Goal: Task Accomplishment & Management: Use online tool/utility

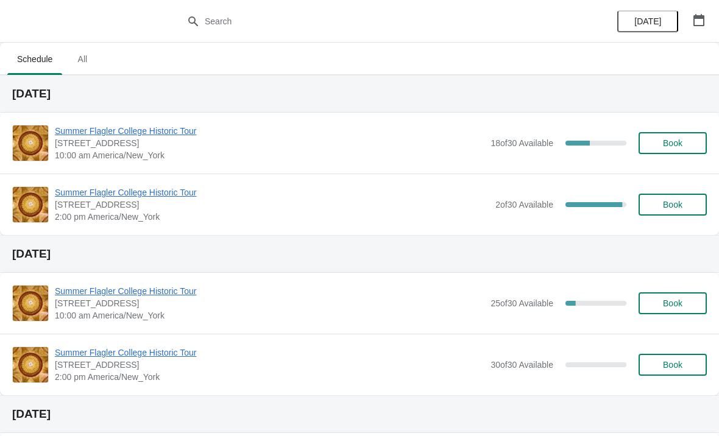
click at [664, 209] on span "Book" at bounding box center [673, 205] width 20 height 10
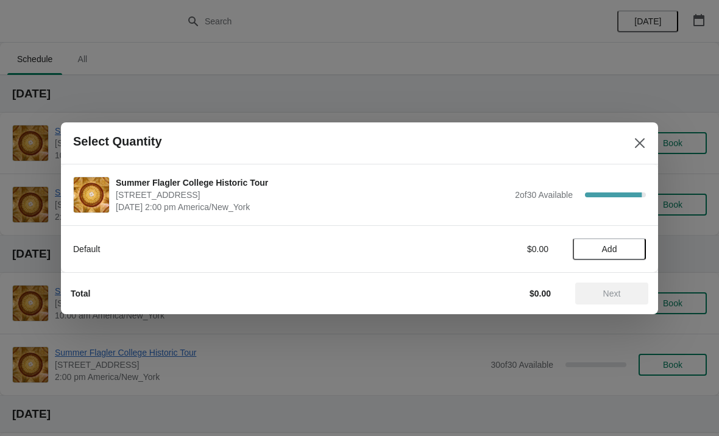
click at [614, 251] on span "Add" at bounding box center [609, 249] width 15 height 10
click at [629, 250] on icon at bounding box center [630, 249] width 13 height 13
click at [611, 279] on div "Total $30.00 Next" at bounding box center [355, 289] width 588 height 32
click at [612, 289] on span "Next" at bounding box center [612, 294] width 18 height 10
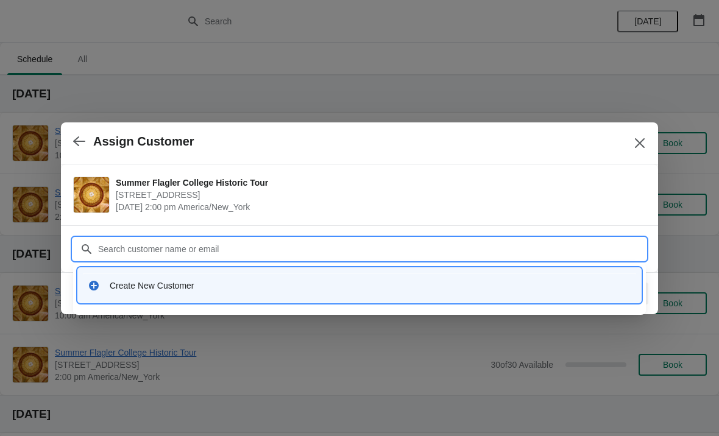
click at [119, 297] on div "Create New Customer" at bounding box center [359, 285] width 553 height 25
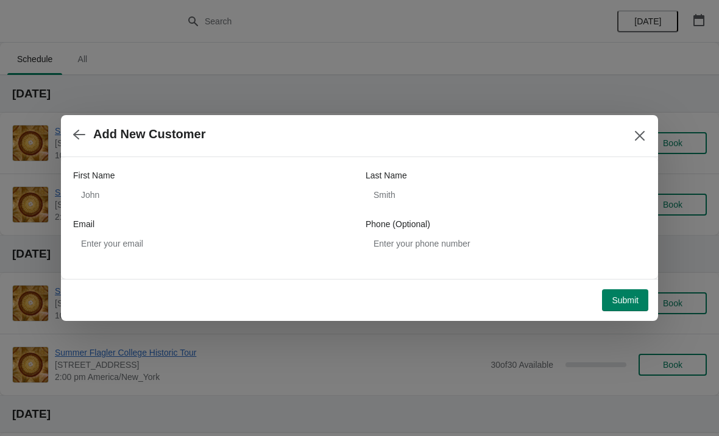
click at [96, 179] on label "First Name" at bounding box center [93, 175] width 41 height 12
click at [96, 184] on input "First Name" at bounding box center [213, 195] width 280 height 22
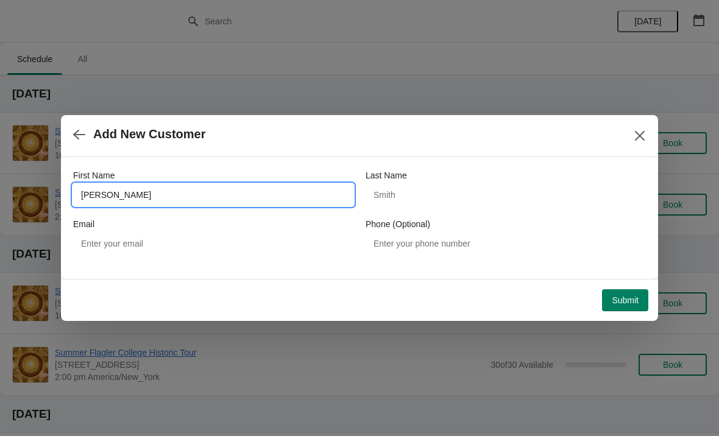
type input "[PERSON_NAME]"
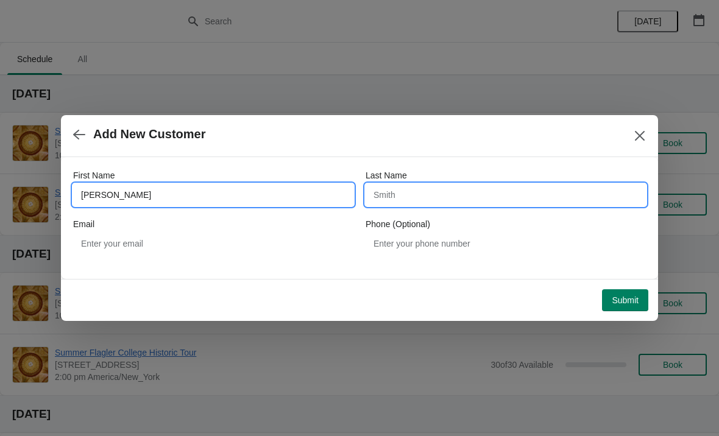
click at [450, 189] on input "Last Name" at bounding box center [506, 195] width 280 height 22
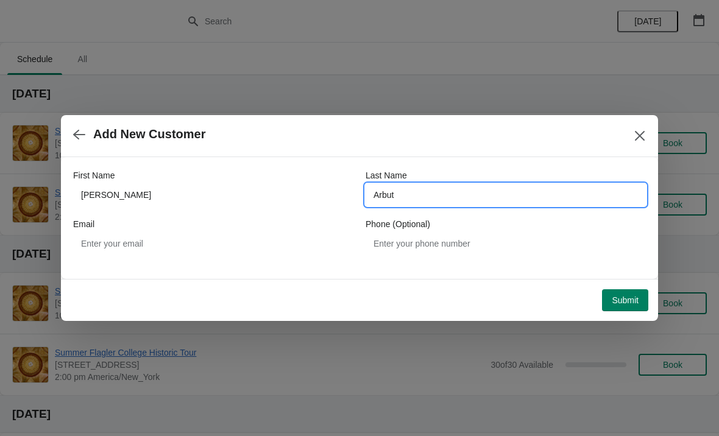
type input "Arbut"
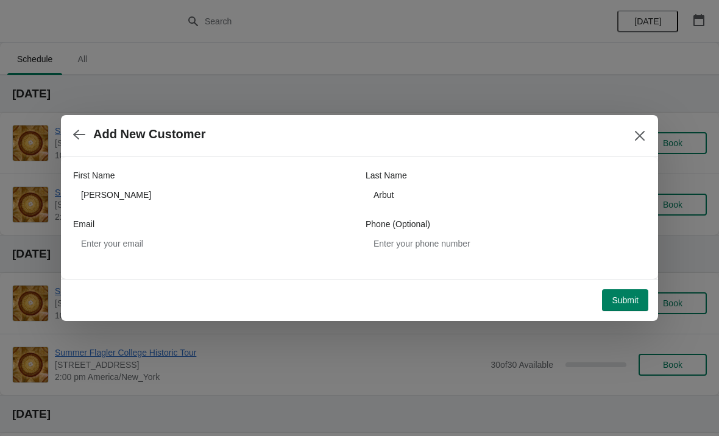
click at [640, 295] on button "Submit" at bounding box center [625, 300] width 46 height 22
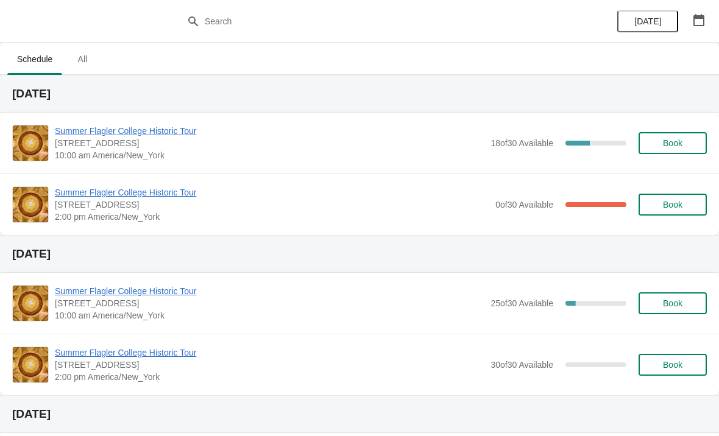
click at [118, 347] on span "Summer Flagler College Historic Tour" at bounding box center [270, 353] width 430 height 12
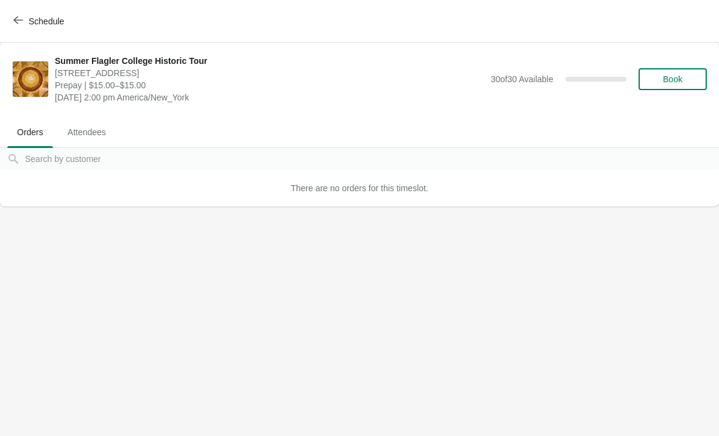
click at [86, 131] on span "Attendees" at bounding box center [87, 132] width 58 height 22
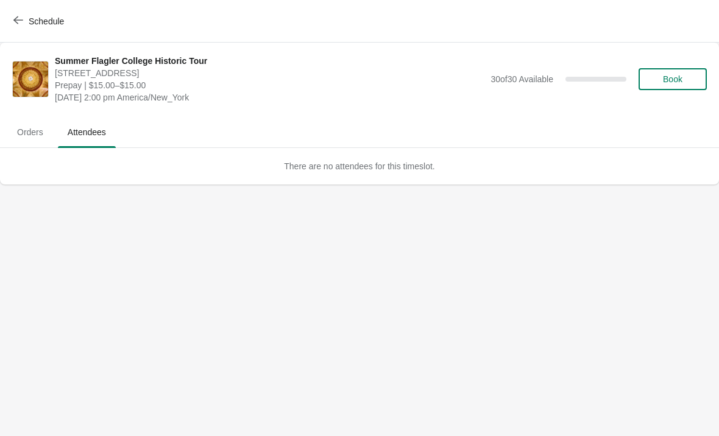
click at [45, 127] on span "Orders" at bounding box center [30, 132] width 46 height 22
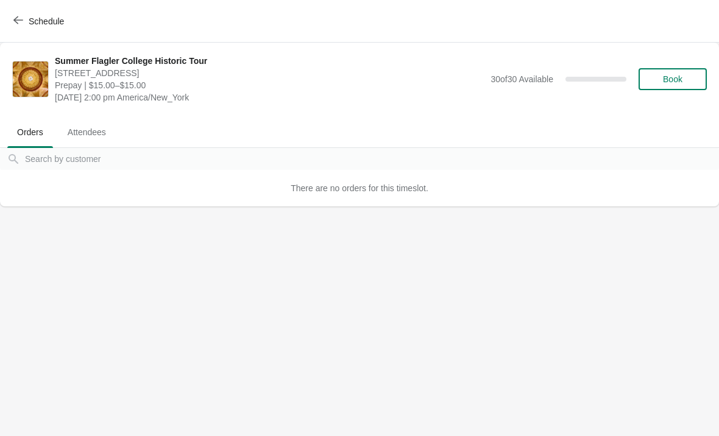
click at [30, 12] on button "Schedule" at bounding box center [40, 21] width 68 height 22
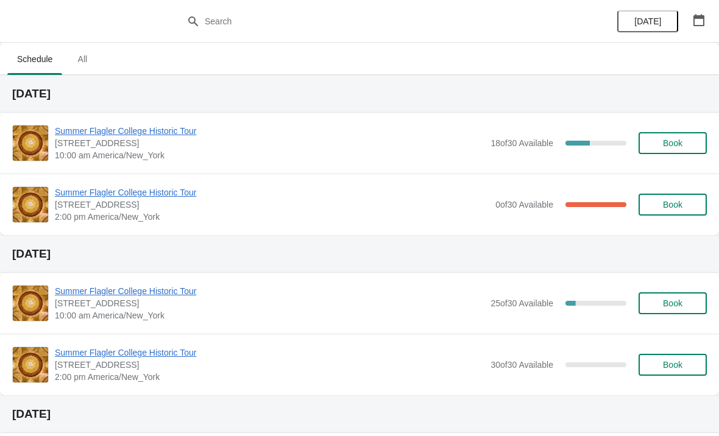
click at [82, 182] on div "Summer Flagler College Historic Tour 74 King Street, St. Augustine, FL, USA 2:0…" at bounding box center [359, 205] width 719 height 62
click at [75, 197] on span "Summer Flagler College Historic Tour" at bounding box center [272, 192] width 435 height 12
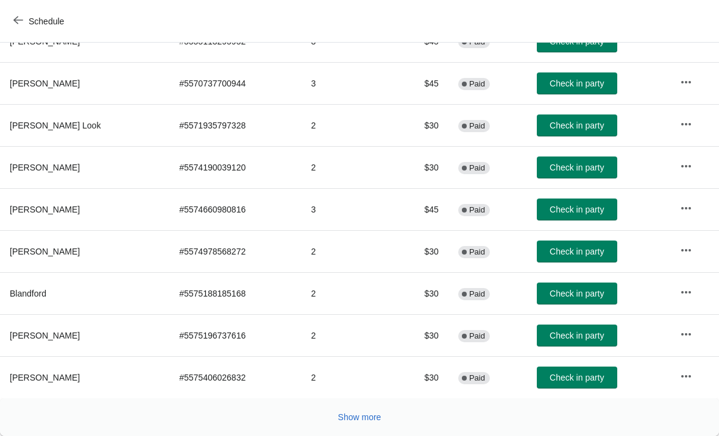
scroll to position [224, 0]
click at [364, 421] on span "Show more" at bounding box center [359, 418] width 43 height 10
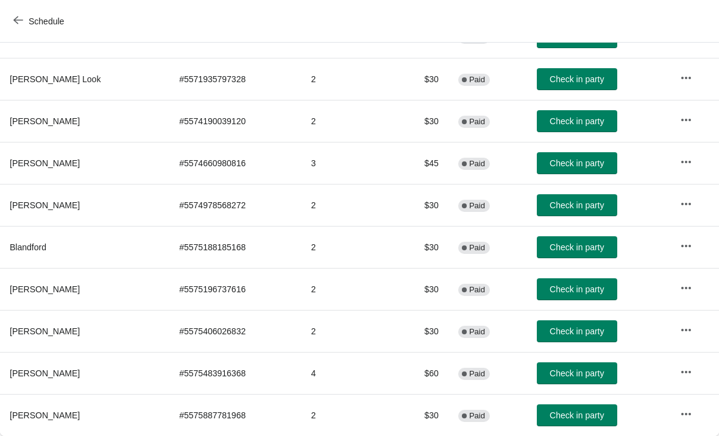
scroll to position [270, 0]
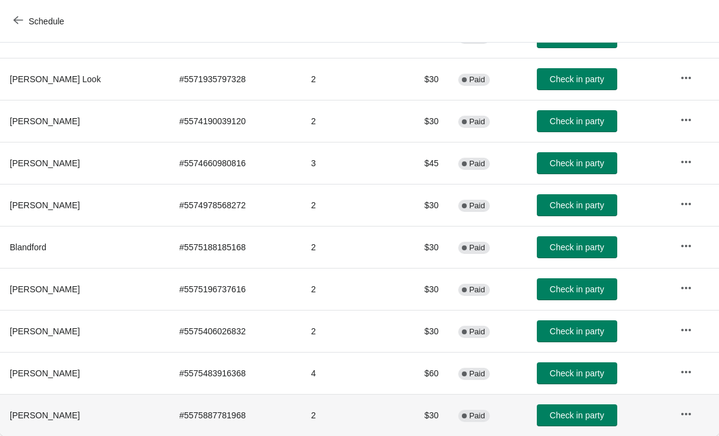
click at [697, 413] on button "button" at bounding box center [686, 414] width 22 height 22
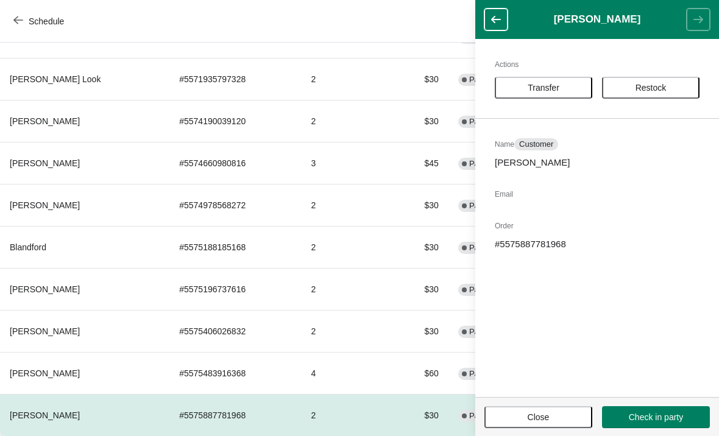
click at [545, 93] on button "Transfer" at bounding box center [544, 88] width 98 height 22
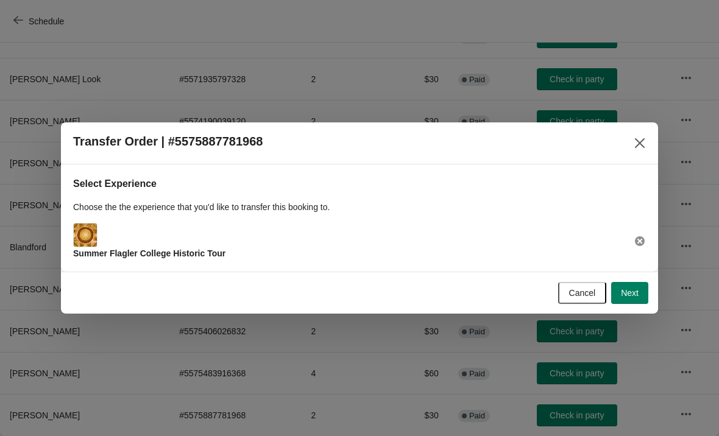
click at [634, 295] on span "Next" at bounding box center [630, 293] width 18 height 10
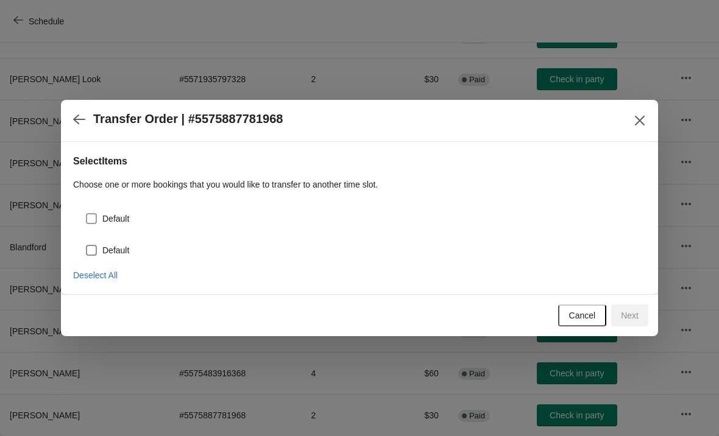
click at [93, 220] on span at bounding box center [91, 218] width 11 height 11
click at [87, 214] on input "Default" at bounding box center [86, 213] width 1 height 1
checkbox input "true"
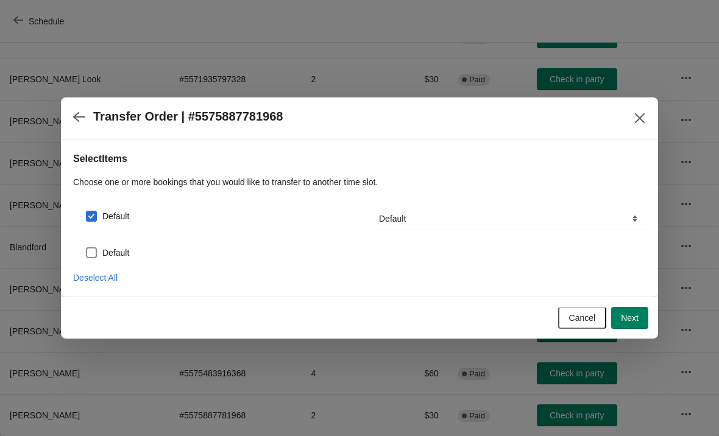
click at [464, 204] on div "Default Transfer To... Default Default" at bounding box center [359, 214] width 573 height 32
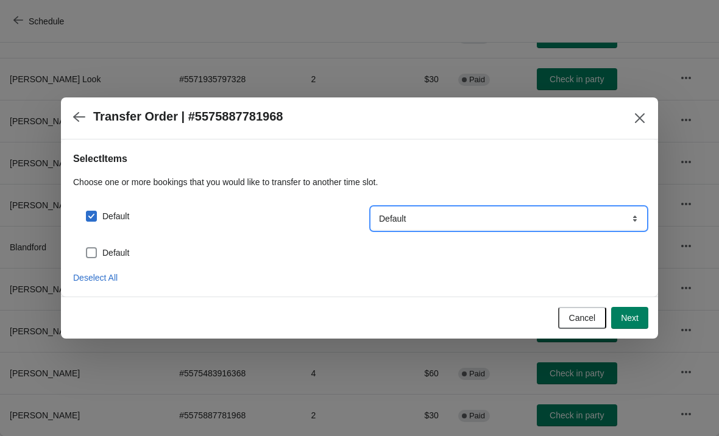
click at [425, 214] on select "Default" at bounding box center [509, 219] width 274 height 22
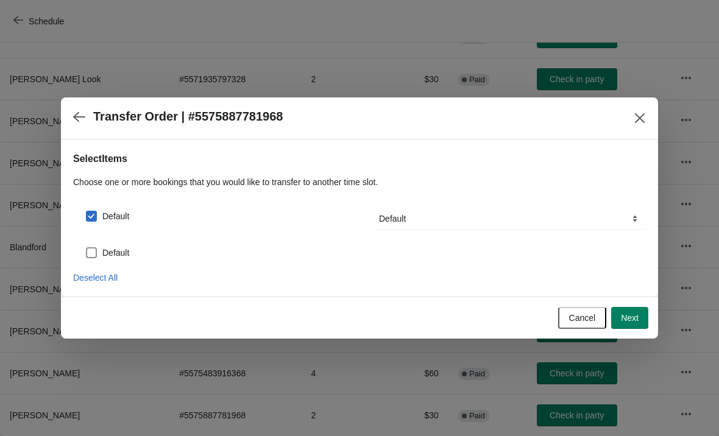
click at [637, 315] on span "Next" at bounding box center [630, 318] width 18 height 10
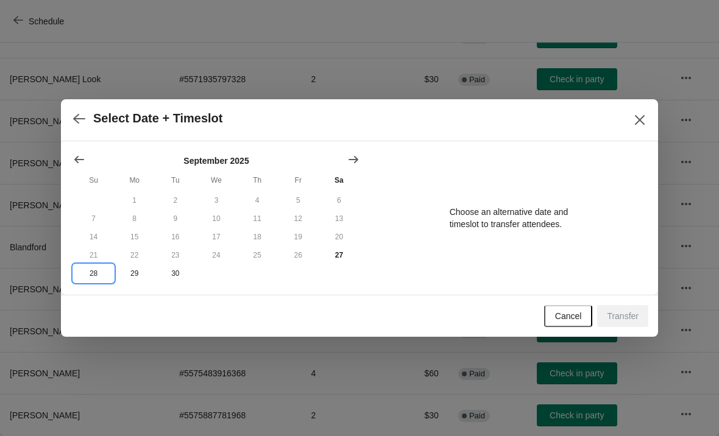
click at [87, 268] on button "28" at bounding box center [93, 274] width 41 height 18
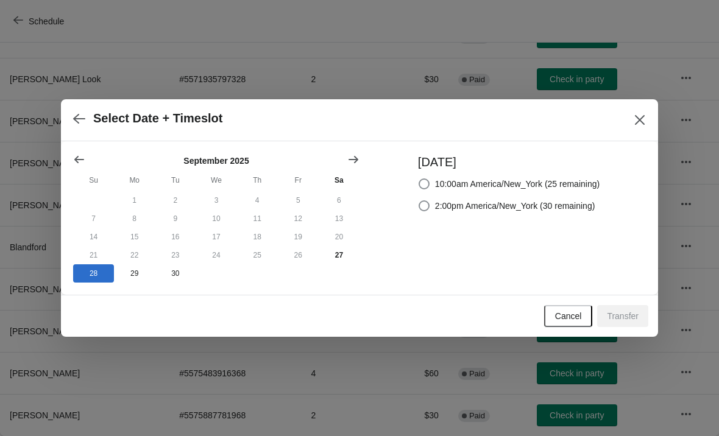
click at [438, 190] on label "10:00am America/New_York (25 remaining)" at bounding box center [509, 184] width 182 height 17
click at [419, 179] on input "10:00am America/New_York (25 remaining)" at bounding box center [419, 179] width 1 height 1
radio input "true"
click at [614, 308] on button "Transfer" at bounding box center [622, 316] width 51 height 22
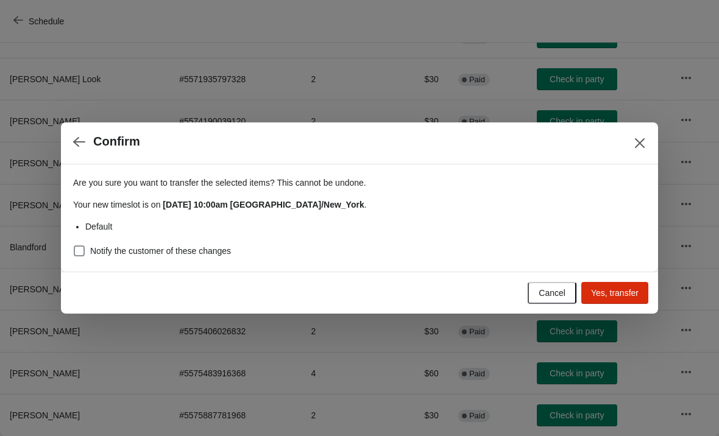
click at [83, 247] on span at bounding box center [79, 251] width 11 height 11
click at [74, 246] on input "Notify the customer of these changes" at bounding box center [74, 246] width 1 height 1
checkbox input "true"
click at [605, 294] on span "Yes, transfer" at bounding box center [615, 293] width 48 height 10
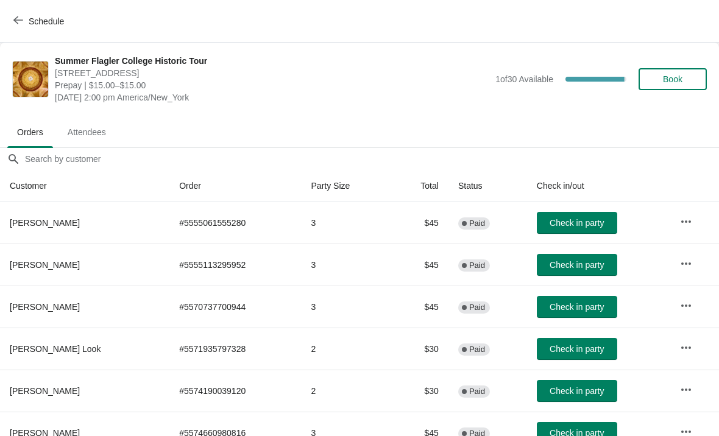
scroll to position [224, 0]
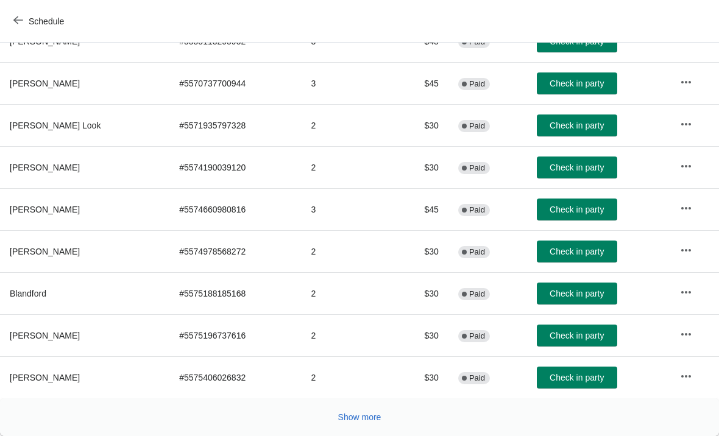
click at [15, 17] on icon "button" at bounding box center [18, 20] width 10 height 10
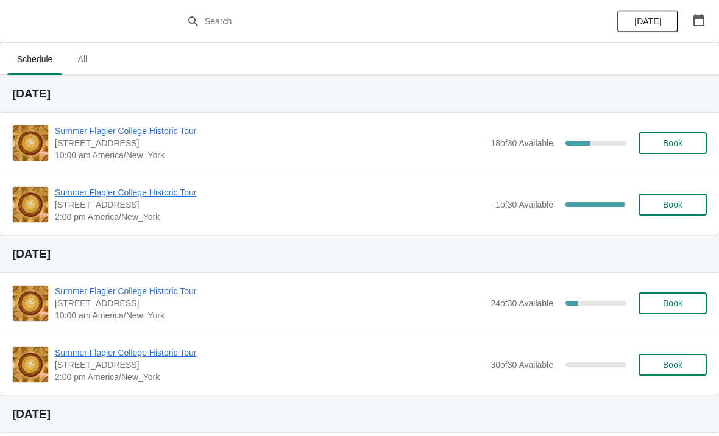
click at [91, 289] on span "Summer Flagler College Historic Tour" at bounding box center [270, 291] width 430 height 12
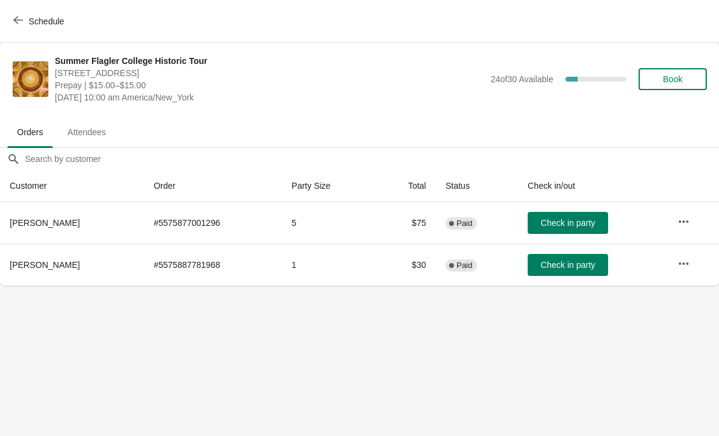
click at [20, 24] on icon "button" at bounding box center [18, 20] width 10 height 10
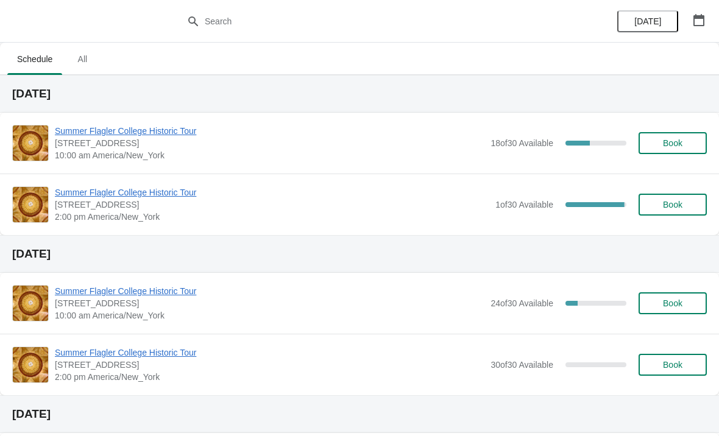
click at [75, 194] on span "Summer Flagler College Historic Tour" at bounding box center [272, 192] width 435 height 12
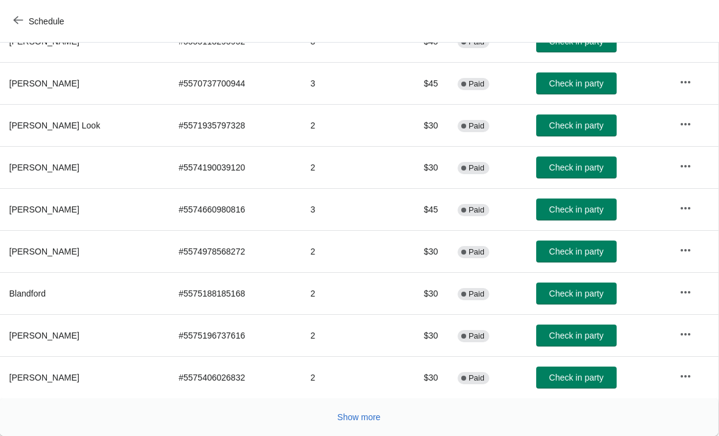
scroll to position [224, 1]
click at [338, 419] on span "Show more" at bounding box center [359, 418] width 43 height 10
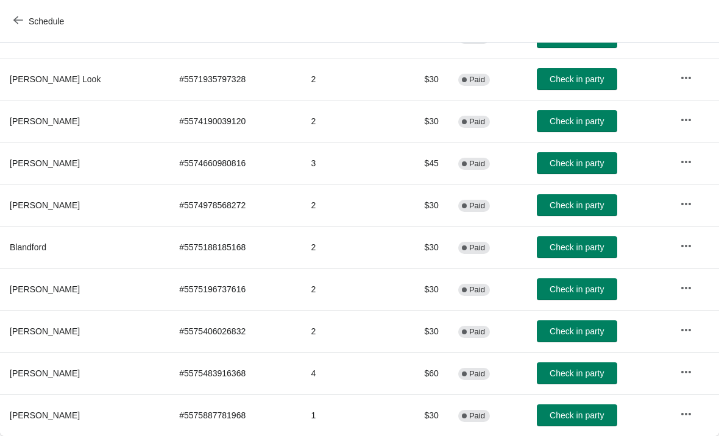
scroll to position [270, 0]
click at [686, 424] on button "button" at bounding box center [686, 414] width 22 height 22
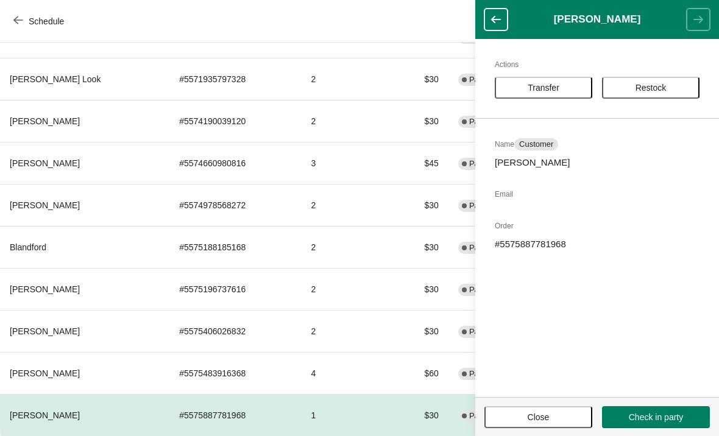
click at [547, 85] on span "Transfer" at bounding box center [544, 88] width 32 height 10
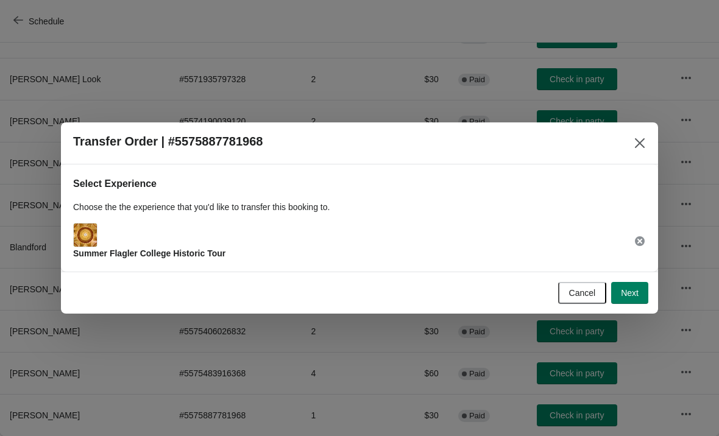
click at [625, 288] on span "Next" at bounding box center [630, 293] width 18 height 10
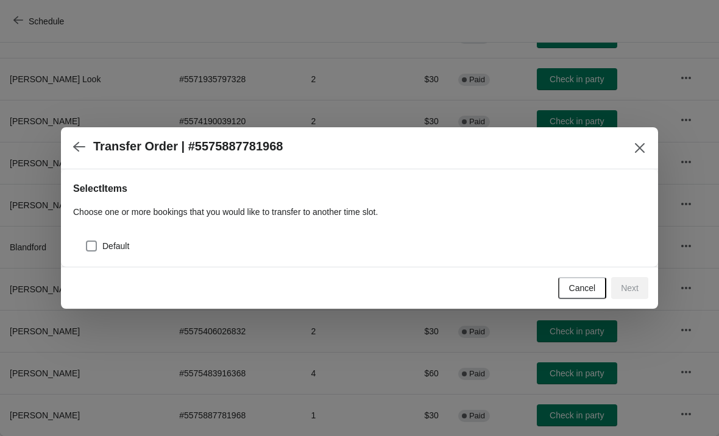
click at [88, 232] on div "Default" at bounding box center [359, 241] width 573 height 27
click at [95, 238] on label "Default" at bounding box center [107, 246] width 44 height 17
click at [87, 241] on input "Default" at bounding box center [86, 241] width 1 height 1
checkbox input "true"
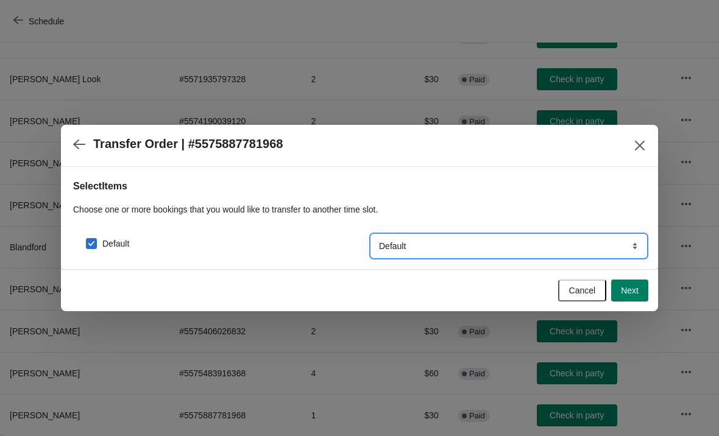
click at [611, 242] on select "Default" at bounding box center [509, 246] width 274 height 22
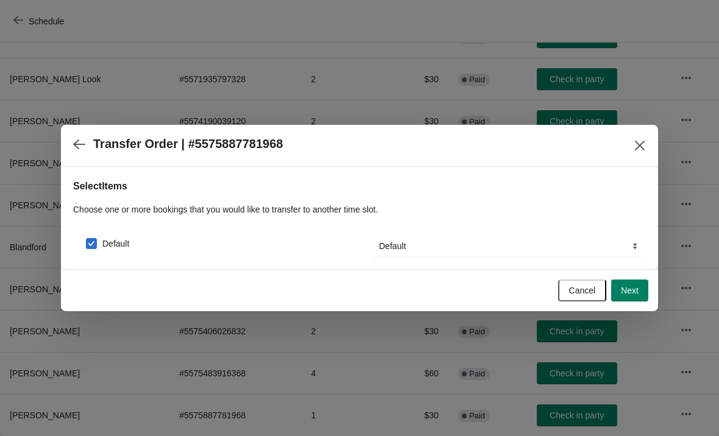
click at [630, 291] on span "Next" at bounding box center [630, 291] width 18 height 10
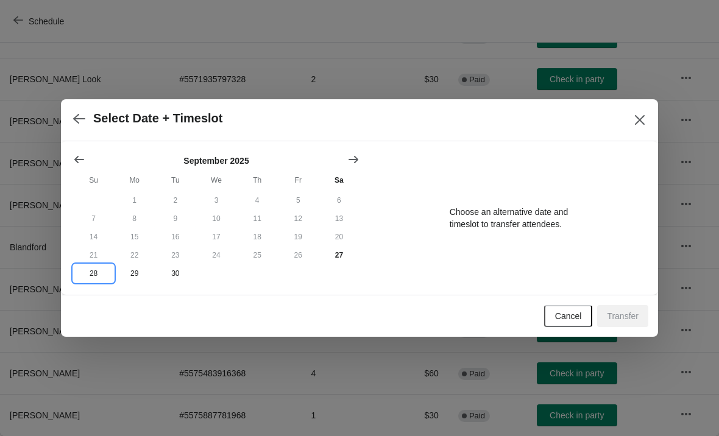
click at [87, 272] on button "28" at bounding box center [93, 274] width 41 height 18
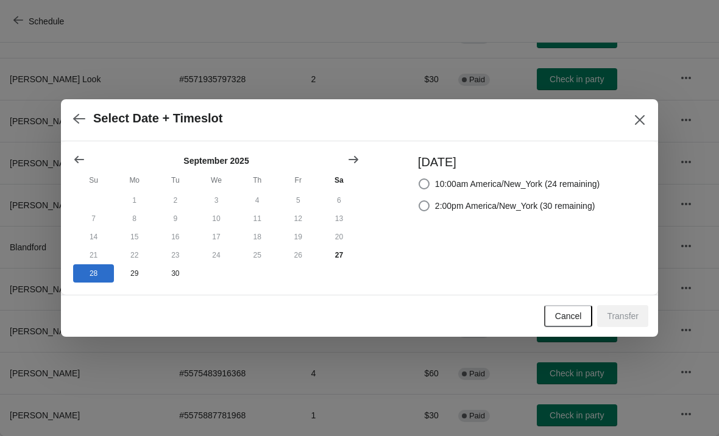
click at [567, 176] on label "10:00am America/New_York (24 remaining)" at bounding box center [509, 184] width 182 height 17
click at [419, 179] on input "10:00am America/New_York (24 remaining)" at bounding box center [419, 179] width 1 height 1
radio input "true"
click at [625, 312] on span "Transfer" at bounding box center [623, 316] width 32 height 10
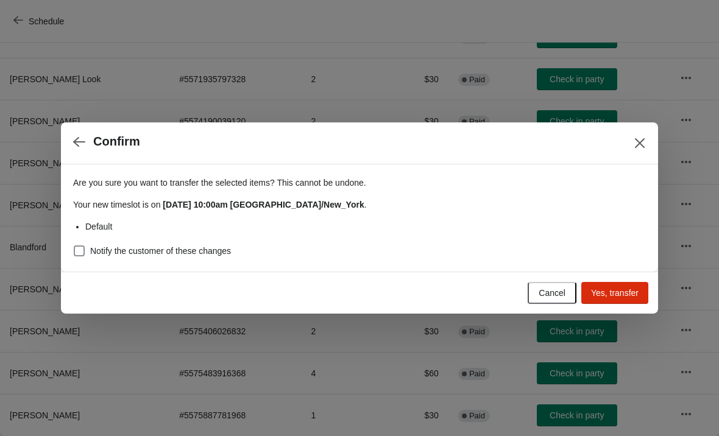
click at [622, 290] on span "Yes, transfer" at bounding box center [615, 293] width 48 height 10
click at [91, 243] on label "Notify the customer of these changes" at bounding box center [152, 251] width 158 height 17
click at [74, 246] on input "Notify the customer of these changes" at bounding box center [74, 246] width 1 height 1
checkbox input "true"
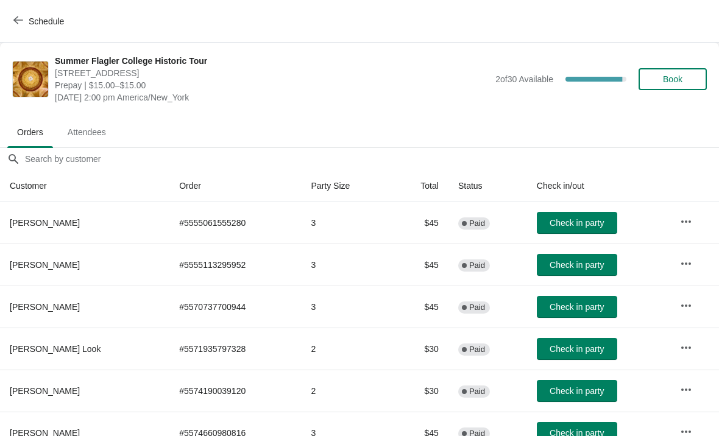
scroll to position [224, 0]
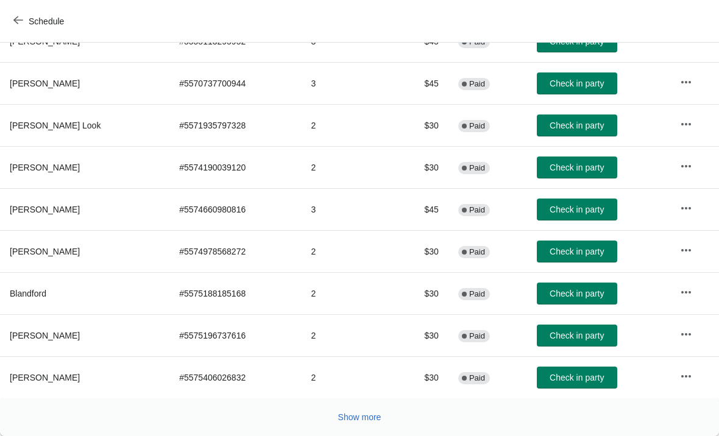
click at [28, 17] on span "Schedule" at bounding box center [40, 21] width 48 height 12
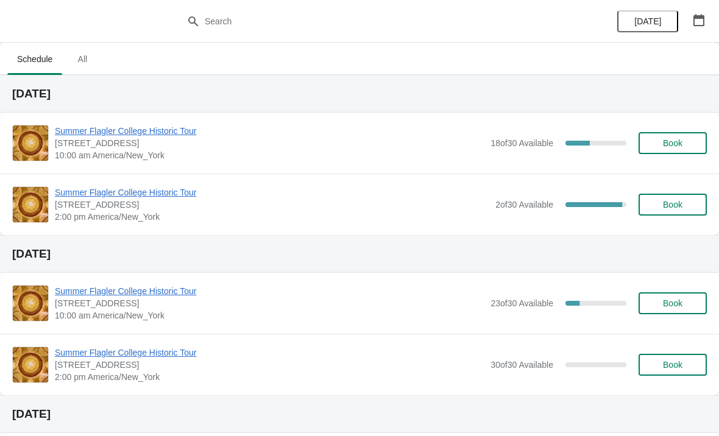
click at [74, 289] on span "Summer Flagler College Historic Tour" at bounding box center [270, 291] width 430 height 12
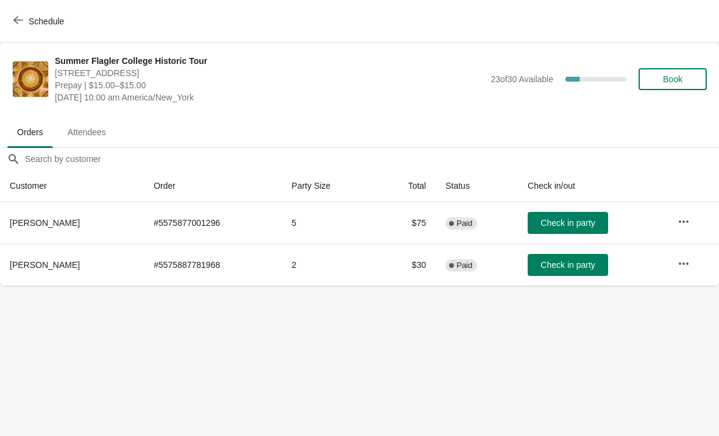
click at [21, 23] on icon "button" at bounding box center [18, 20] width 10 height 10
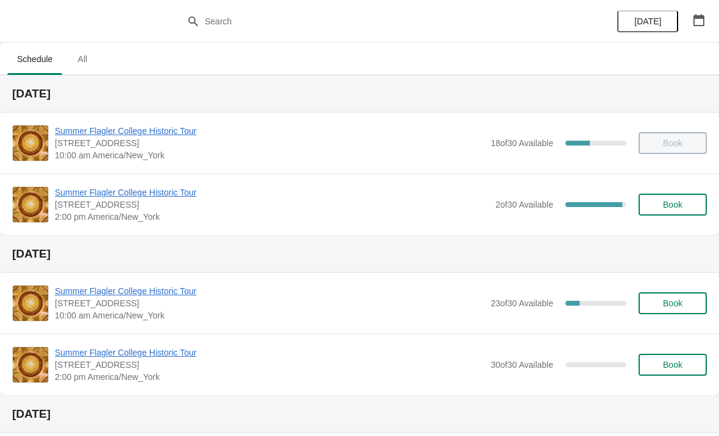
click at [80, 52] on span "All" at bounding box center [82, 59] width 30 height 22
